Goal: Task Accomplishment & Management: Manage account settings

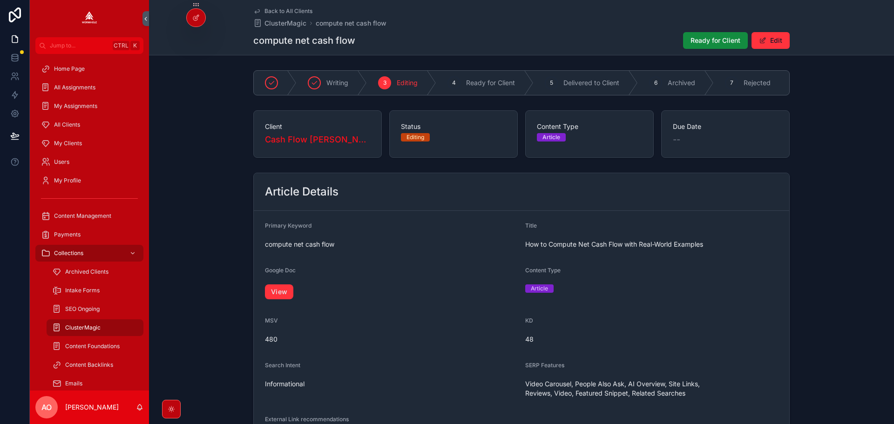
scroll to position [598, 0]
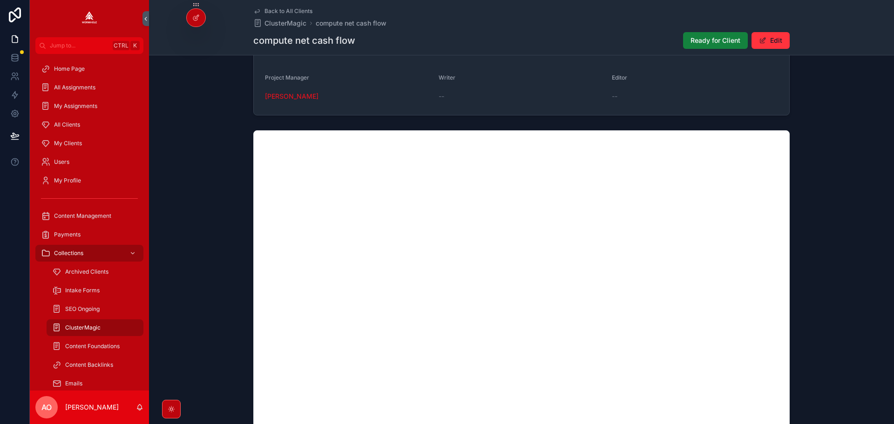
click at [691, 37] on span "Ready for Client" at bounding box center [716, 40] width 50 height 9
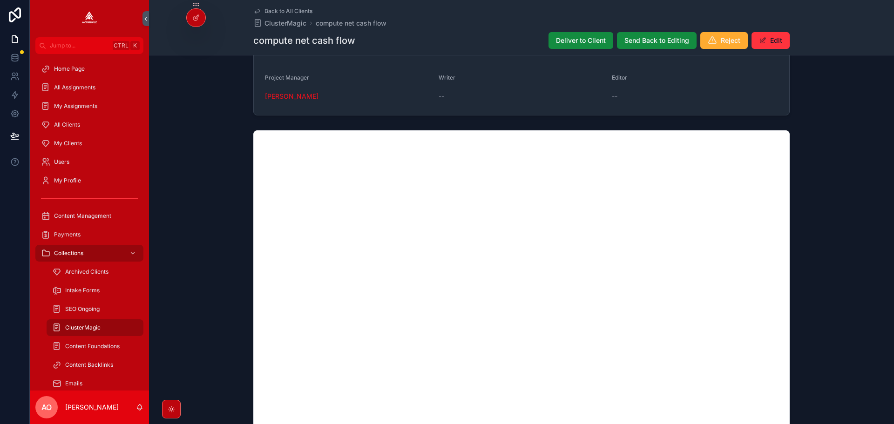
scroll to position [593, 0]
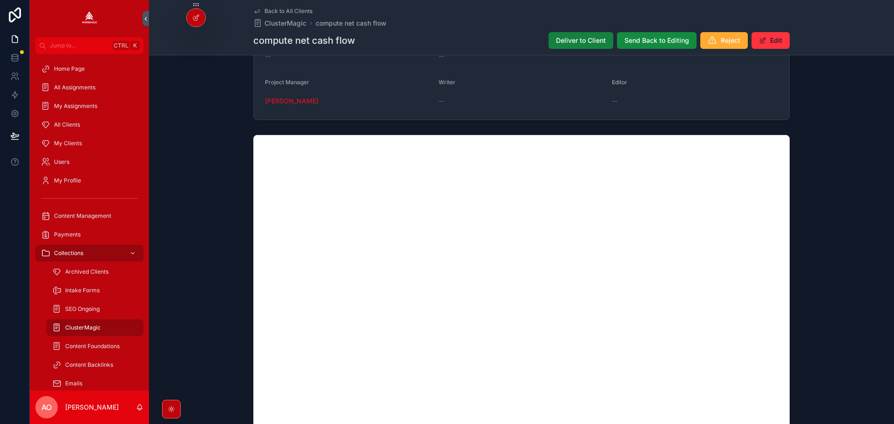
click at [584, 40] on span "Deliver to Client" at bounding box center [581, 40] width 50 height 9
click at [593, 41] on span "Archive" at bounding box center [594, 40] width 24 height 9
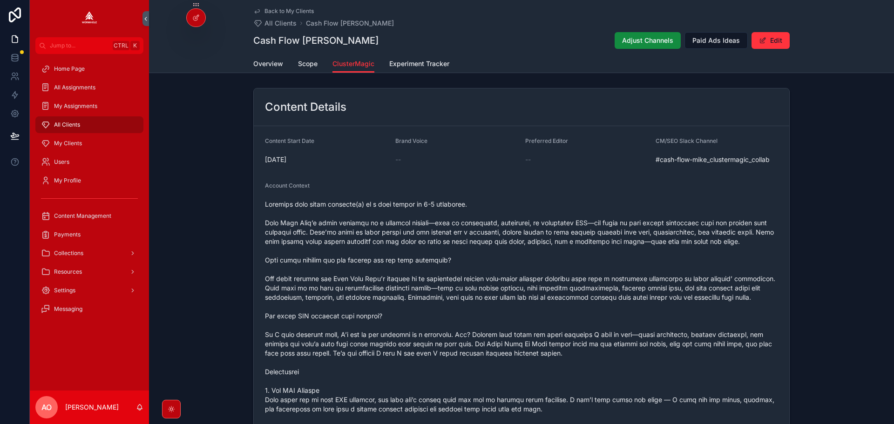
scroll to position [932, 0]
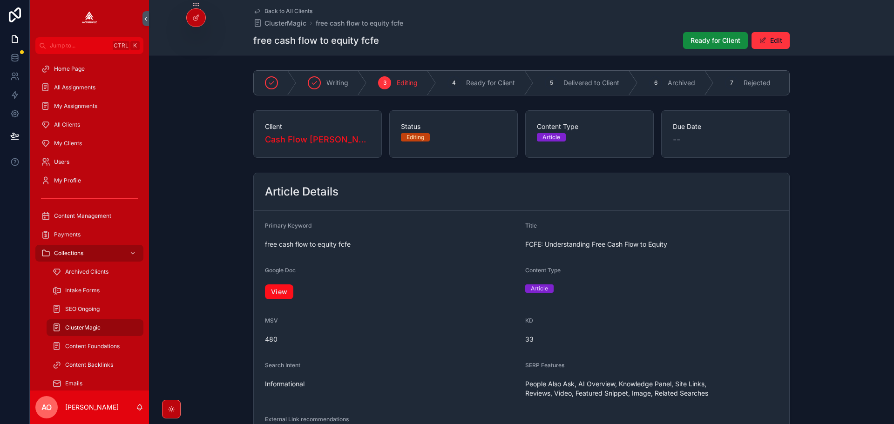
click at [274, 293] on link "View" at bounding box center [279, 292] width 28 height 15
click at [718, 44] on span "Ready for Client" at bounding box center [716, 40] width 50 height 9
click at [702, 41] on span "Ready for Client" at bounding box center [716, 40] width 50 height 9
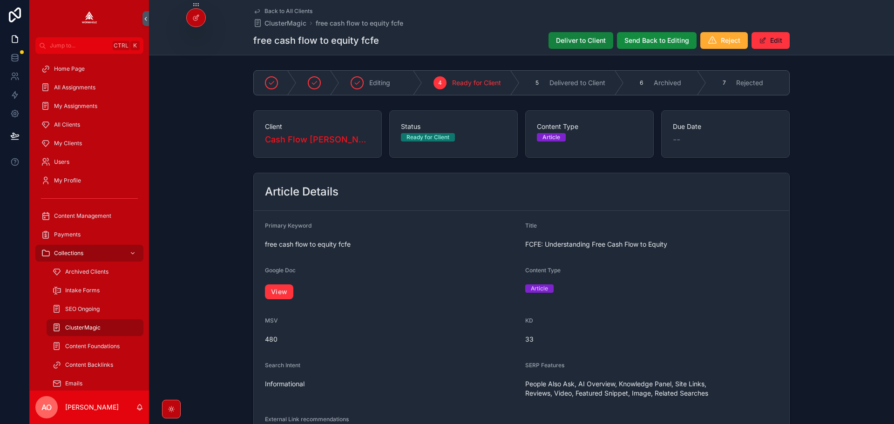
click at [584, 42] on span "Deliver to Client" at bounding box center [581, 40] width 50 height 9
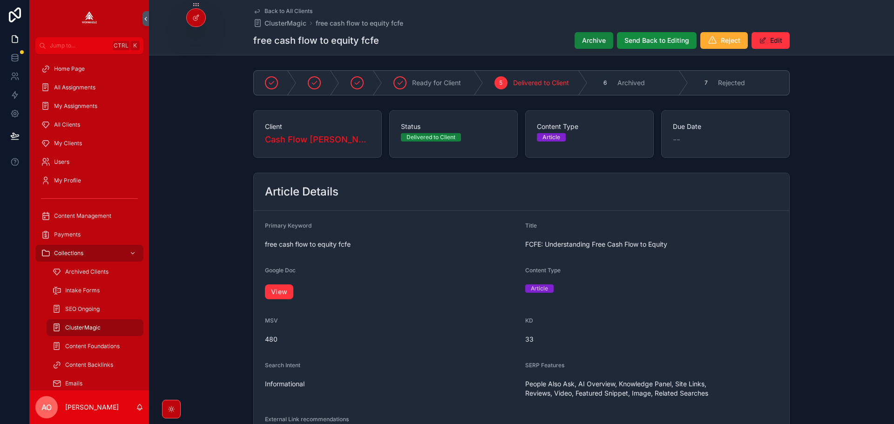
click at [582, 42] on span "Archive" at bounding box center [594, 40] width 24 height 9
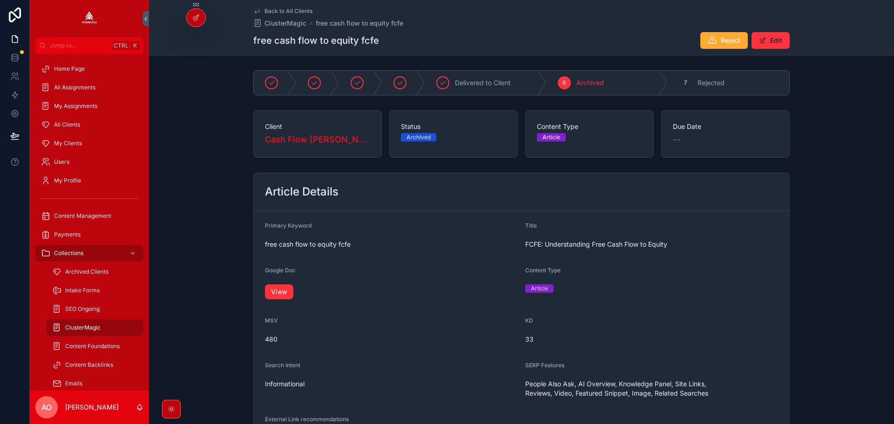
click at [283, 283] on div "View" at bounding box center [391, 292] width 253 height 20
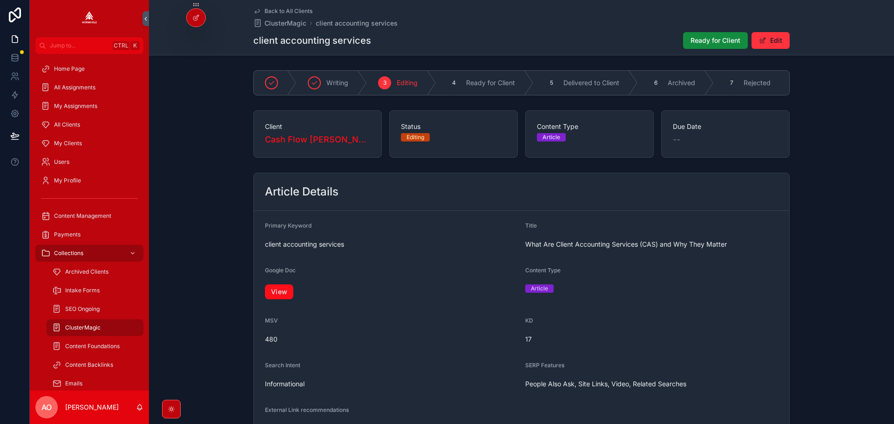
click at [273, 297] on link "View" at bounding box center [279, 292] width 28 height 15
